Goal: Find specific page/section: Find specific page/section

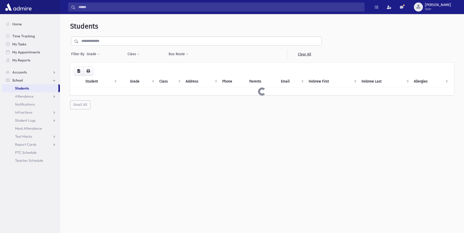
click at [147, 43] on input "text" at bounding box center [199, 41] width 243 height 9
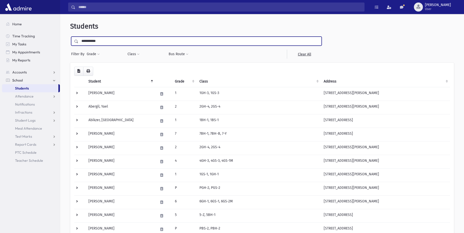
type input "**********"
click at [70, 37] on input "submit" at bounding box center [77, 40] width 14 height 7
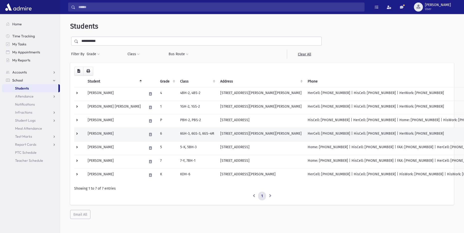
click at [108, 132] on td "Katzenstein, Racheli" at bounding box center [114, 134] width 59 height 14
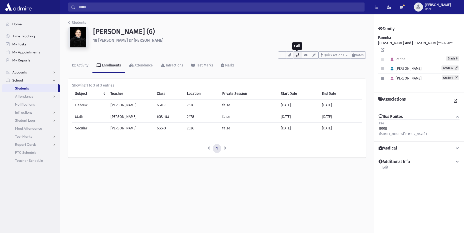
click at [296, 56] on icon "button" at bounding box center [297, 54] width 4 height 3
click at [222, 35] on h1 "[PERSON_NAME] (6)" at bounding box center [229, 31] width 273 height 9
